Goal: Information Seeking & Learning: Learn about a topic

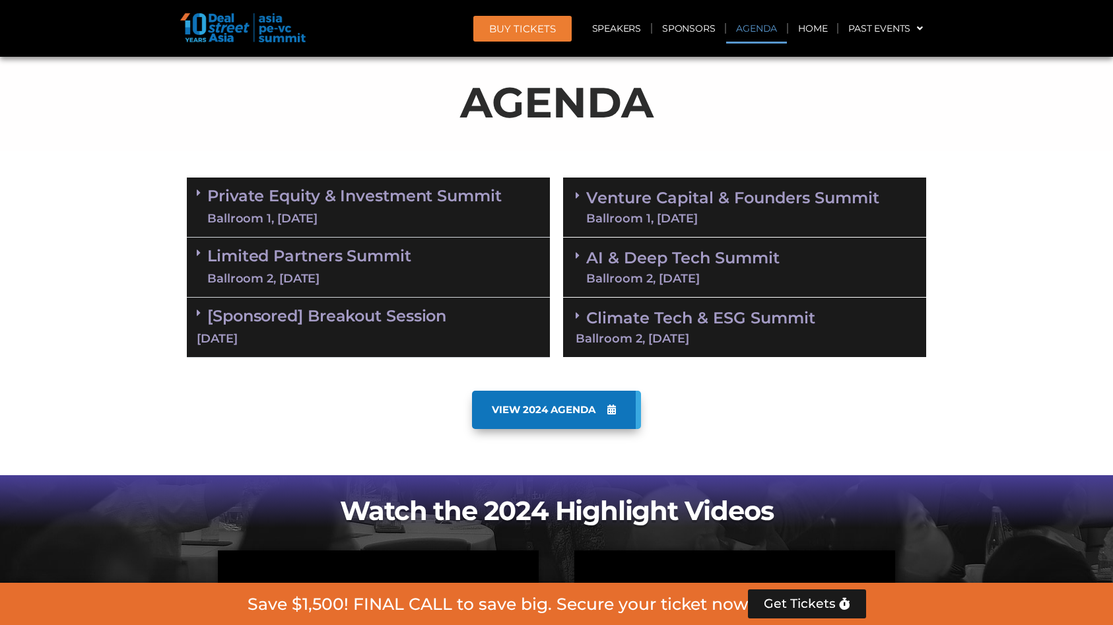
scroll to position [792, 0]
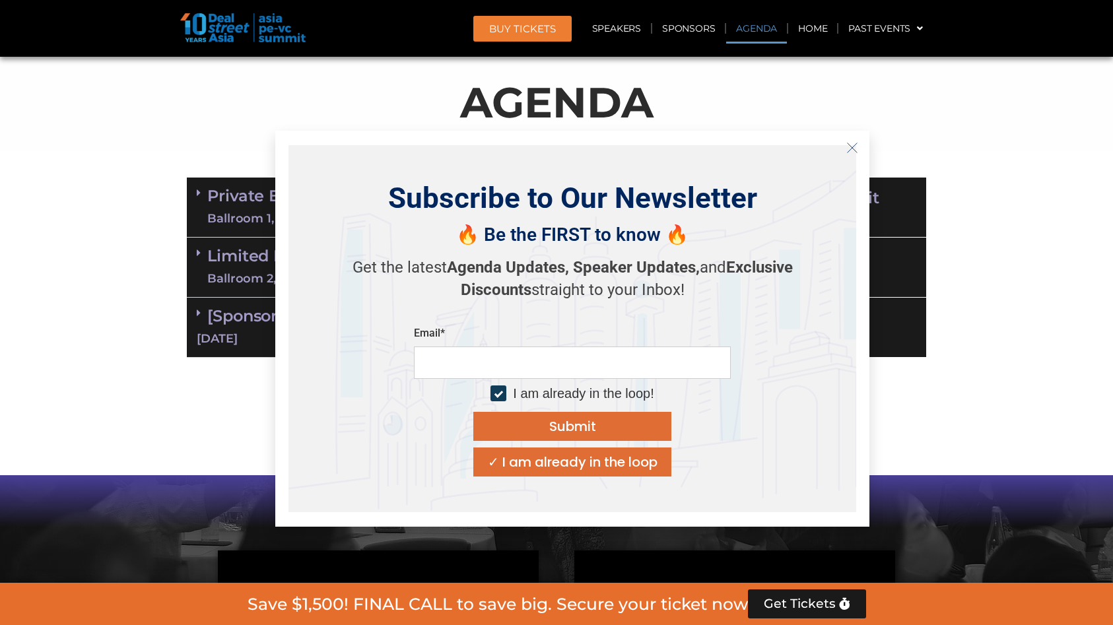
click at [852, 145] on icon "Close" at bounding box center [852, 148] width 12 height 12
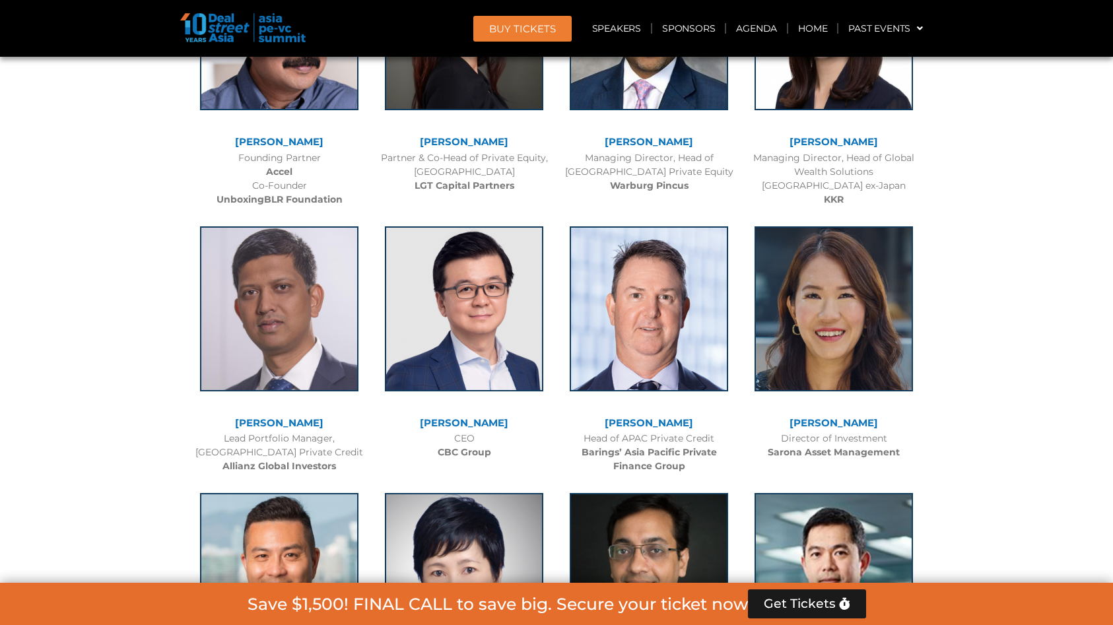
scroll to position [2311, 0]
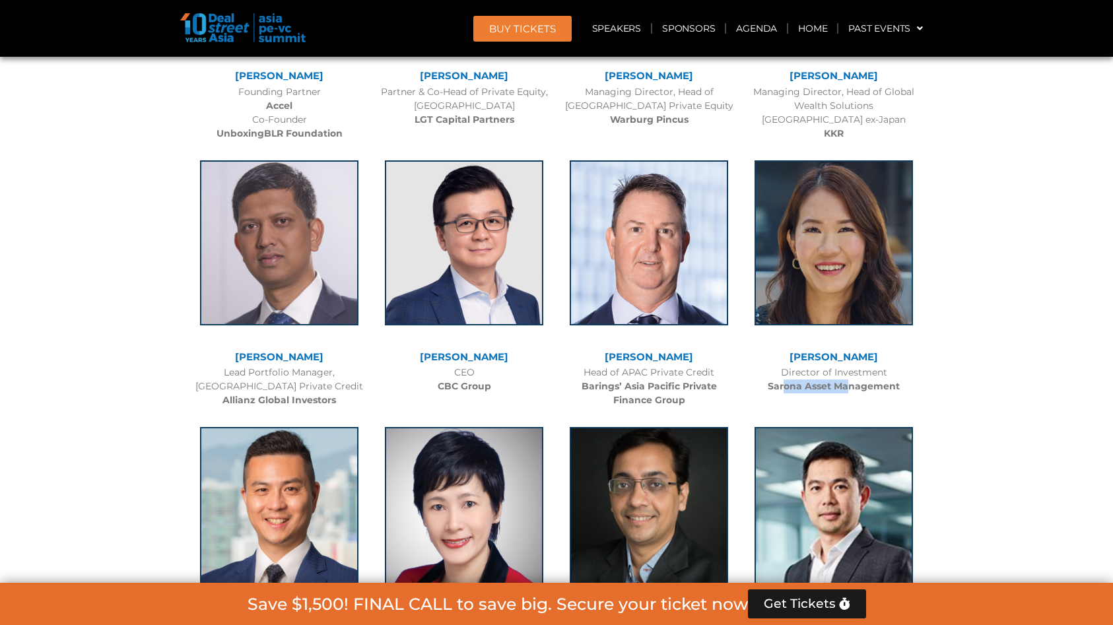
drag, startPoint x: 847, startPoint y: 389, endPoint x: 786, endPoint y: 389, distance: 60.7
click at [786, 389] on b "Sarona Asset Management" at bounding box center [834, 386] width 132 height 12
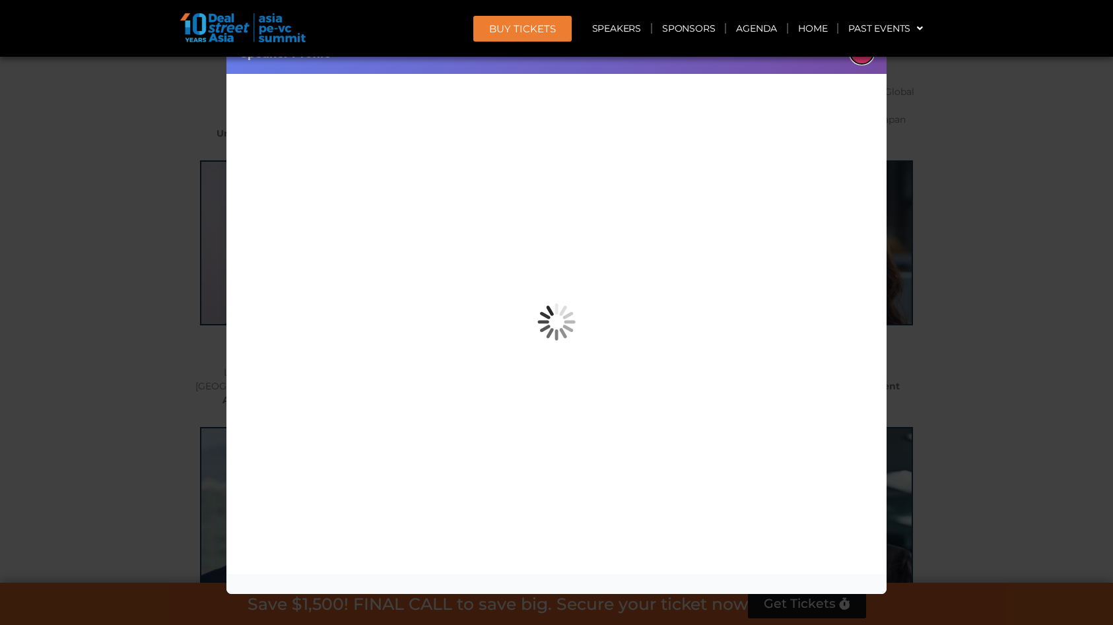
click at [860, 61] on button "×" at bounding box center [861, 52] width 23 height 23
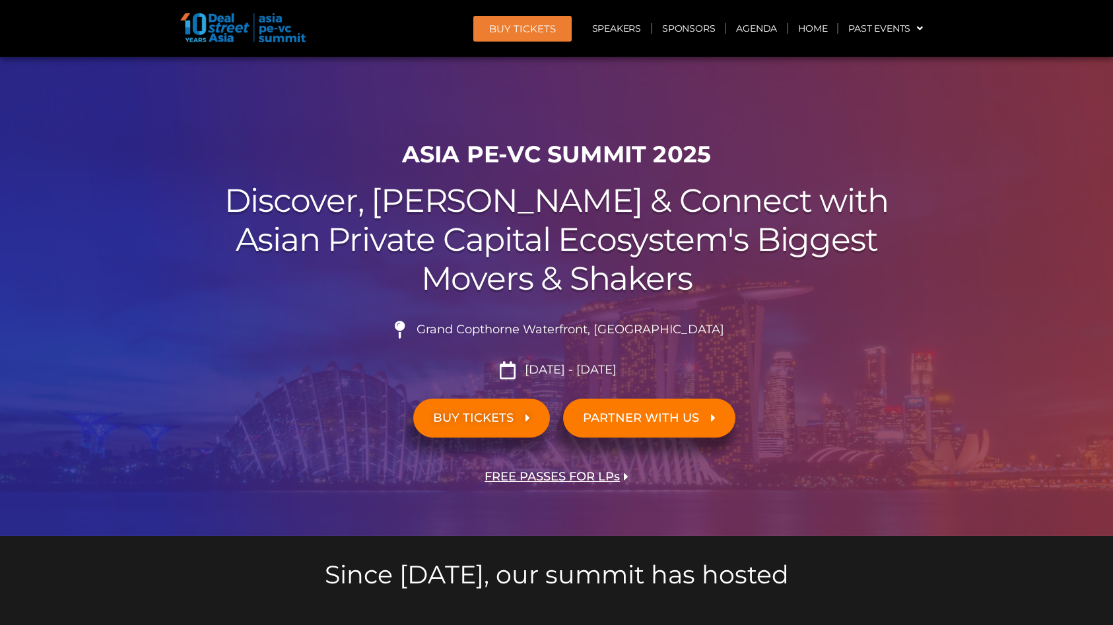
scroll to position [462, 0]
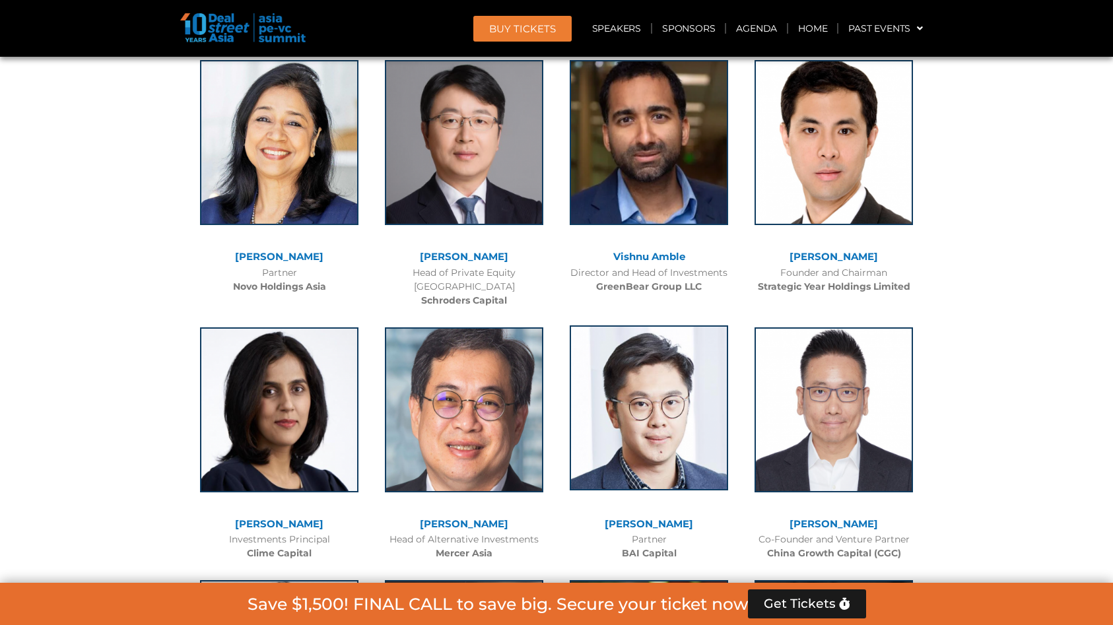
scroll to position [4819, 0]
